Goal: Navigation & Orientation: Find specific page/section

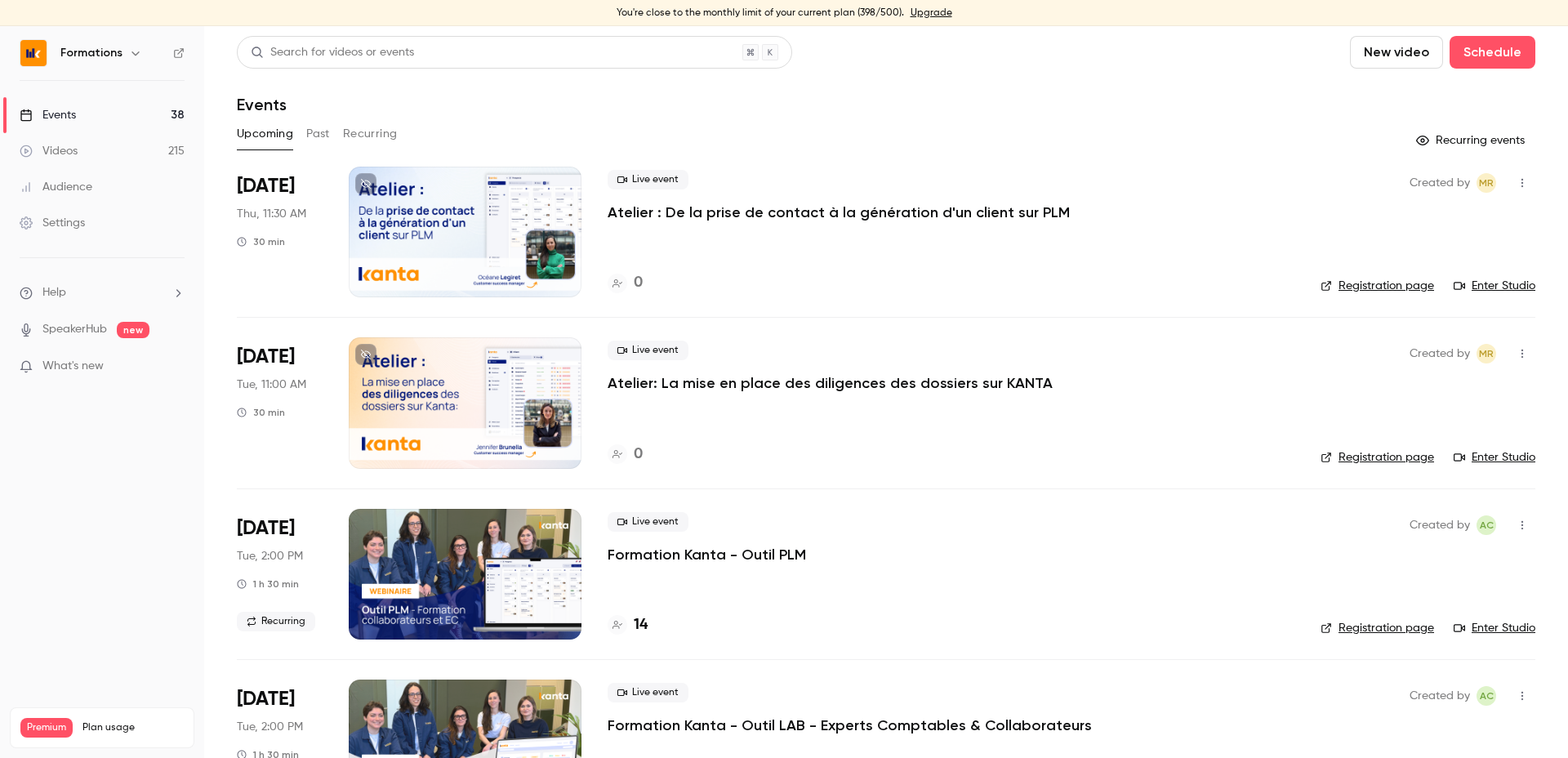
click at [989, 148] on div "Upcoming Past Recurring" at bounding box center [886, 136] width 1299 height 32
click at [751, 93] on header "Search for videos or events New video Schedule Events" at bounding box center [886, 75] width 1299 height 79
click at [494, 110] on div "Events" at bounding box center [886, 104] width 1299 height 19
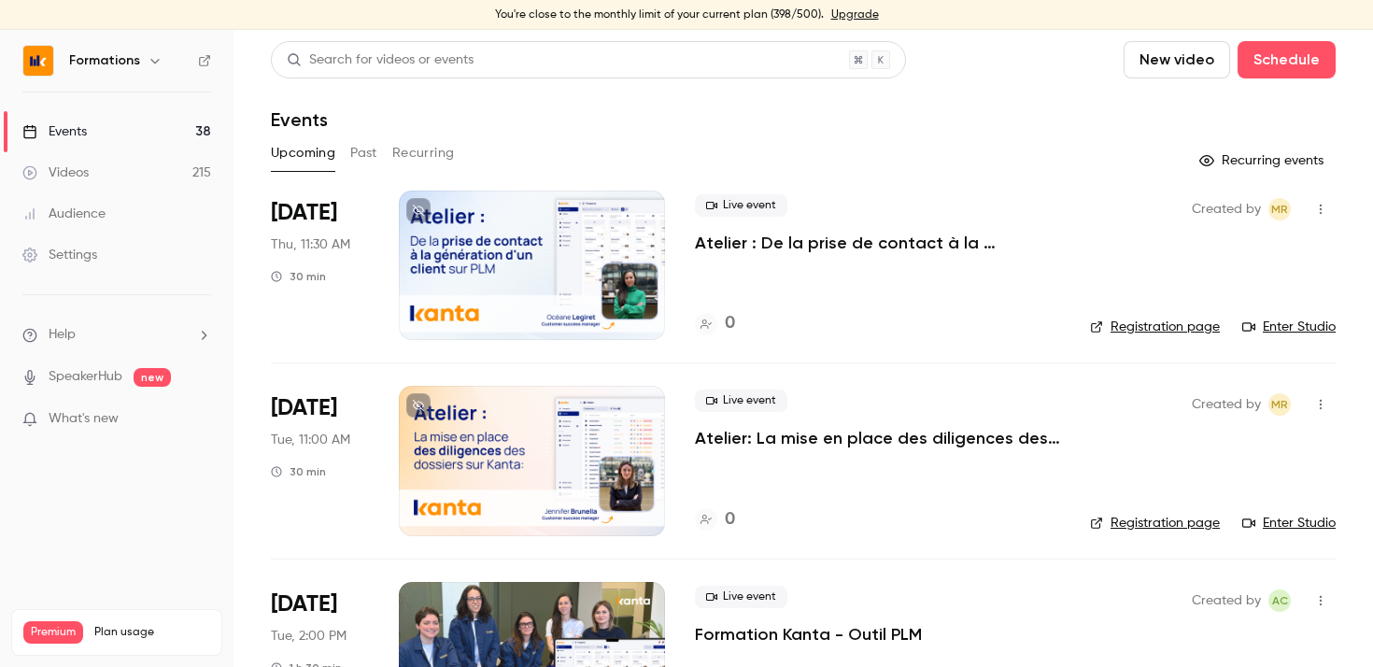
click at [424, 152] on button "Recurring" at bounding box center [423, 153] width 63 height 30
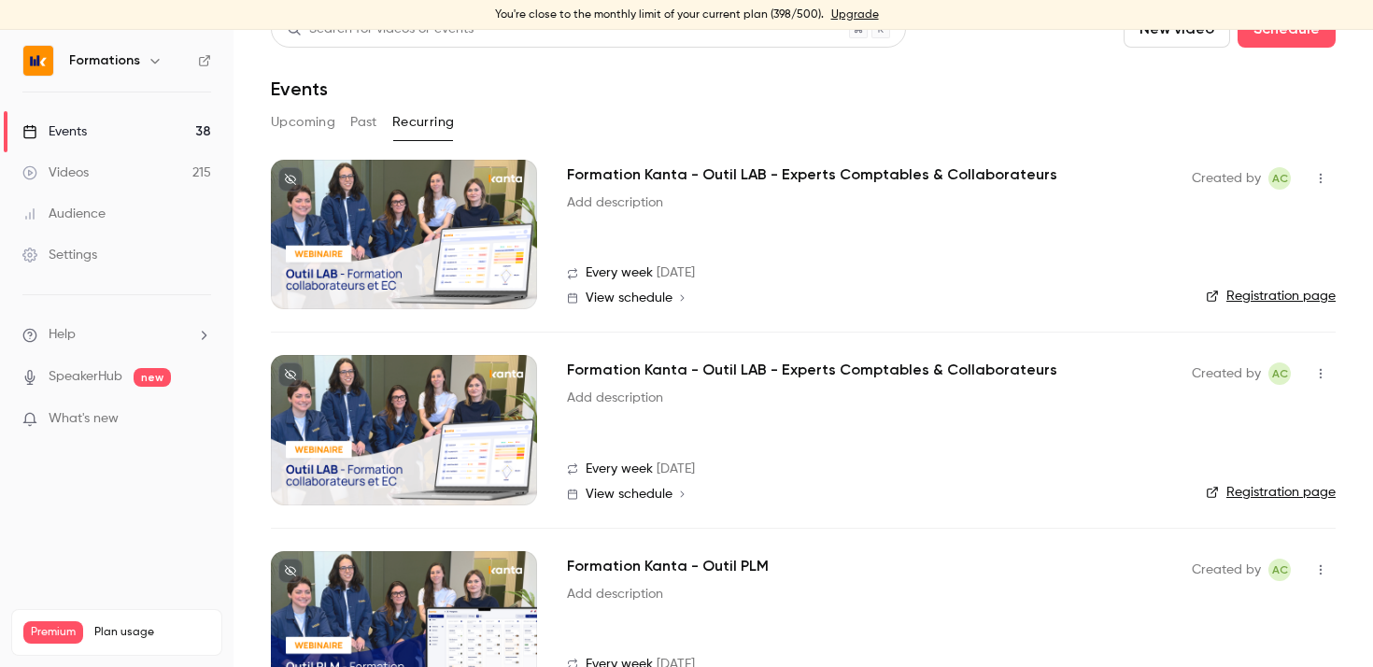
scroll to position [98, 0]
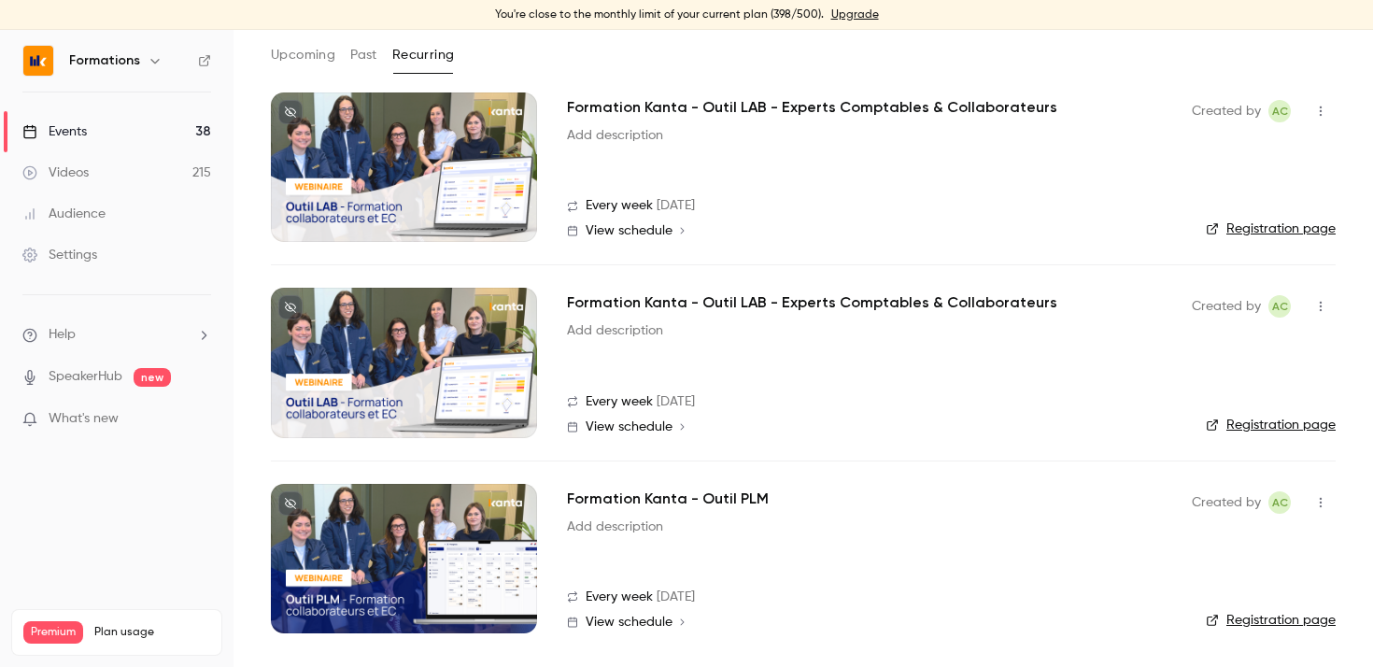
click at [1290, 614] on link "Registration page" at bounding box center [1271, 620] width 130 height 19
click at [1250, 615] on link "Registration page" at bounding box center [1271, 620] width 130 height 19
